Goal: Check status: Check status

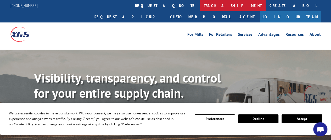
click at [200, 6] on link "track a shipment" at bounding box center [233, 5] width 66 height 11
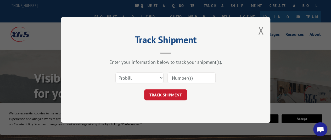
drag, startPoint x: 187, startPoint y: 77, endPoint x: 190, endPoint y: 77, distance: 3.7
click at [188, 77] on input at bounding box center [192, 78] width 48 height 11
click at [179, 74] on input at bounding box center [192, 78] width 48 height 11
paste input "17258406"
type input "17258406"
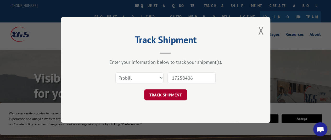
click at [176, 92] on button "TRACK SHIPMENT" at bounding box center [165, 95] width 43 height 11
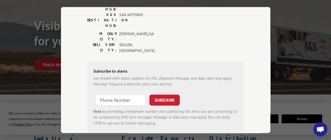
scroll to position [17, 0]
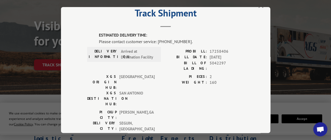
click at [175, 101] on div "ESTIMATED DELIVERY TIME: Please contact customer service: [PHONE_NUMBER]. DELIV…" at bounding box center [165, 121] width 157 height 179
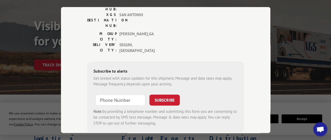
type input "+1 (___) ___-____"
click at [120, 95] on input "+1 (___) ___-____" at bounding box center [121, 100] width 50 height 11
paste input "8) 305-5651"
click at [108, 95] on input "+1 (__8) 305-5651" at bounding box center [121, 100] width 50 height 11
click at [118, 95] on input "+1 (__8) 305-5651" at bounding box center [121, 100] width 50 height 11
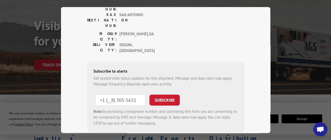
drag, startPoint x: 135, startPoint y: 66, endPoint x: 115, endPoint y: 65, distance: 19.7
click at [115, 95] on input "+1 (__8) 305-5651" at bounding box center [121, 100] width 50 height 11
type input "[PHONE_NUMBER]"
drag, startPoint x: 161, startPoint y: 65, endPoint x: 220, endPoint y: 66, distance: 58.7
click at [220, 91] on form "[PHONE_NUMBER] SUBSCRIBE Note: by providing a telephone number and submitting t…" at bounding box center [166, 108] width 145 height 35
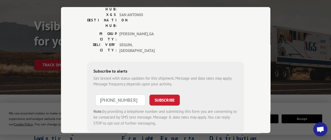
drag, startPoint x: 170, startPoint y: 69, endPoint x: 206, endPoint y: 77, distance: 36.9
click at [206, 91] on form "[PHONE_NUMBER] SUBSCRIBE Note: by providing a telephone number and submitting t…" at bounding box center [166, 108] width 145 height 35
drag, startPoint x: 163, startPoint y: 69, endPoint x: 208, endPoint y: 68, distance: 45.1
click at [208, 91] on form "[PHONE_NUMBER] SUBSCRIBE Note: by providing a telephone number and submitting t…" at bounding box center [166, 108] width 145 height 35
drag, startPoint x: 159, startPoint y: 67, endPoint x: 200, endPoint y: 68, distance: 40.9
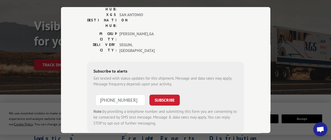
click at [200, 91] on form "[PHONE_NUMBER] SUBSCRIBE Note: by providing a telephone number and submitting t…" at bounding box center [166, 108] width 145 height 35
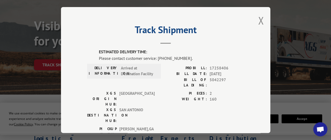
scroll to position [0, 0]
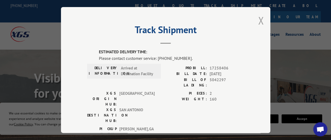
click at [258, 17] on button "Close modal" at bounding box center [261, 21] width 6 height 14
